Goal: Find specific page/section: Find specific page/section

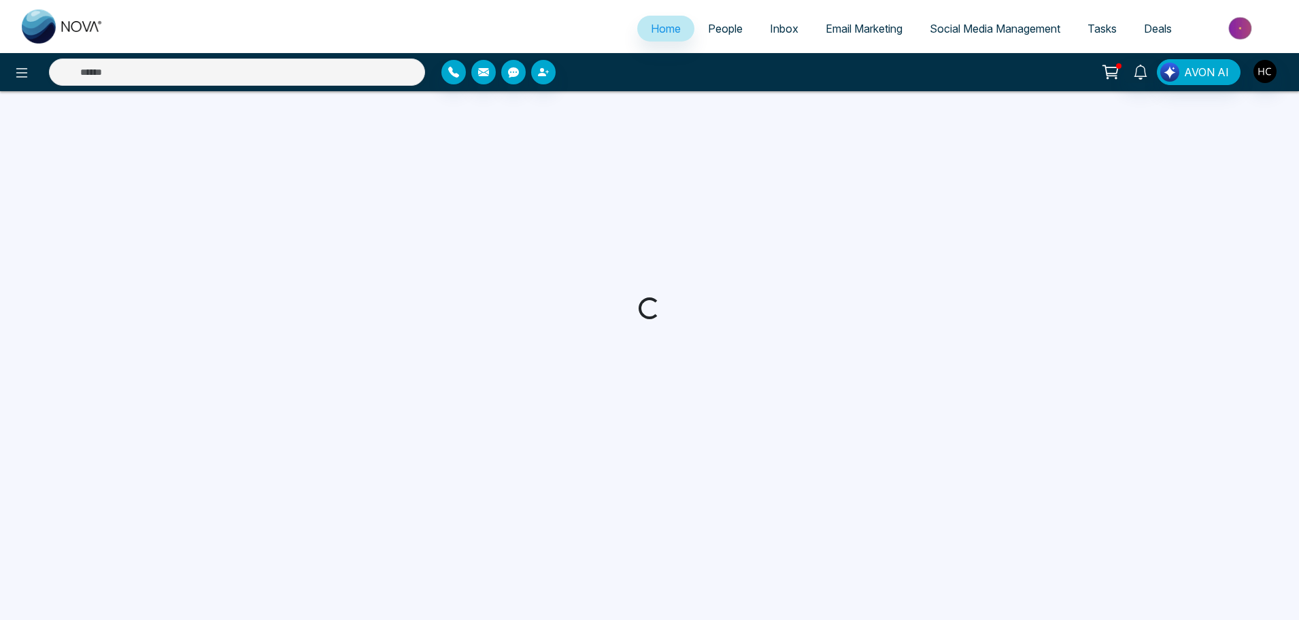
select select "*"
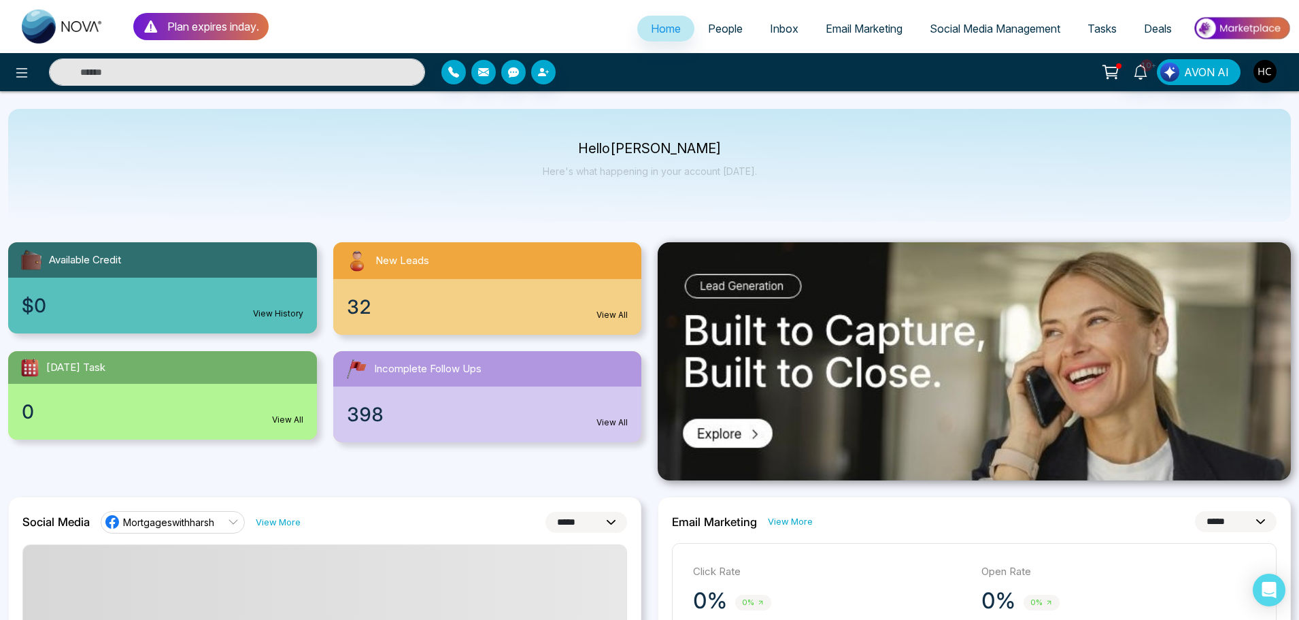
click at [711, 29] on span "People" at bounding box center [725, 29] width 35 height 14
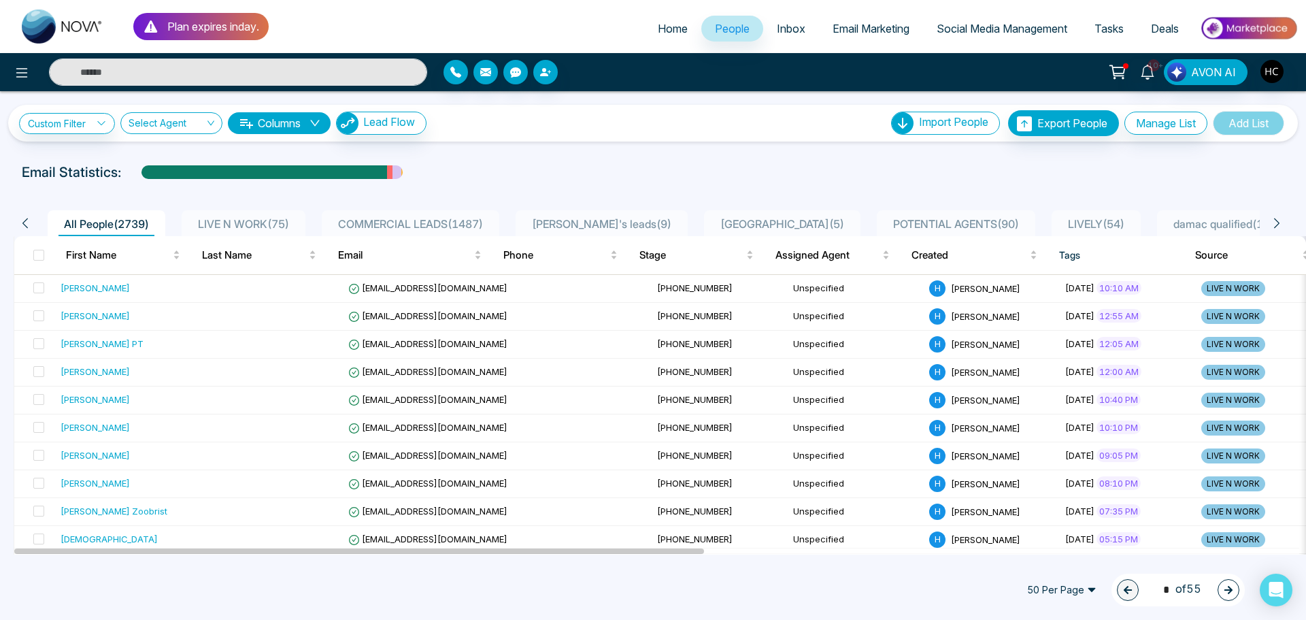
click at [244, 220] on span "LIVE N WORK ( 75 )" at bounding box center [244, 224] width 102 height 14
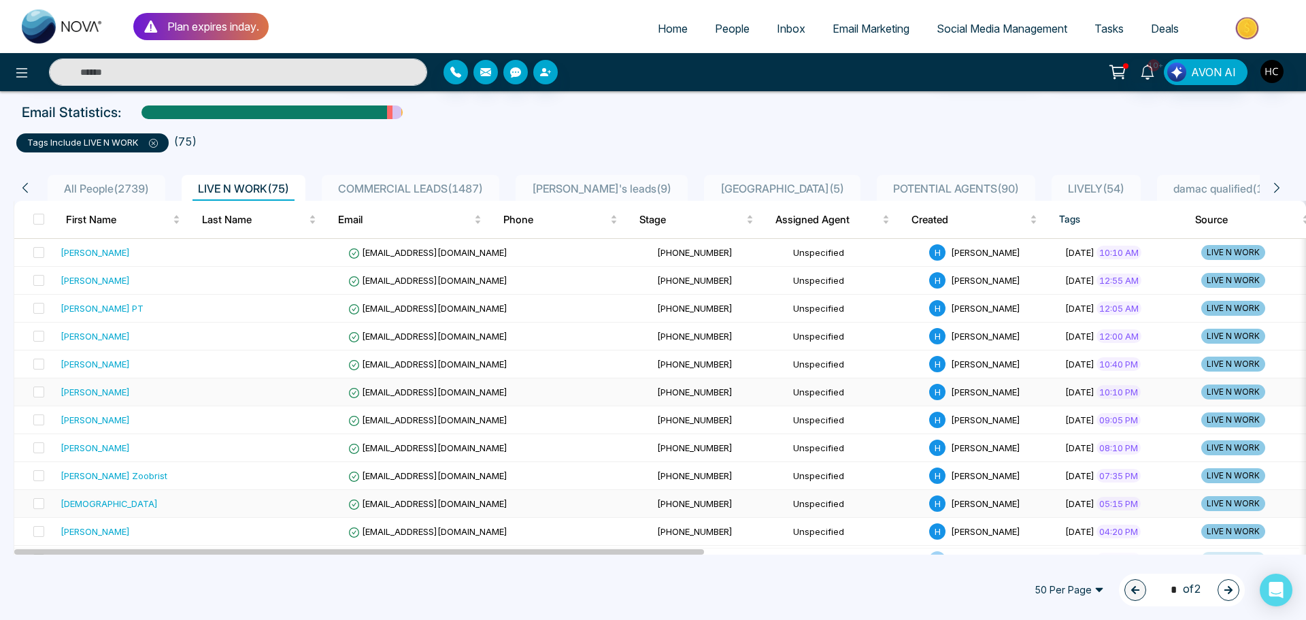
scroll to position [68, 0]
